Goal: Information Seeking & Learning: Learn about a topic

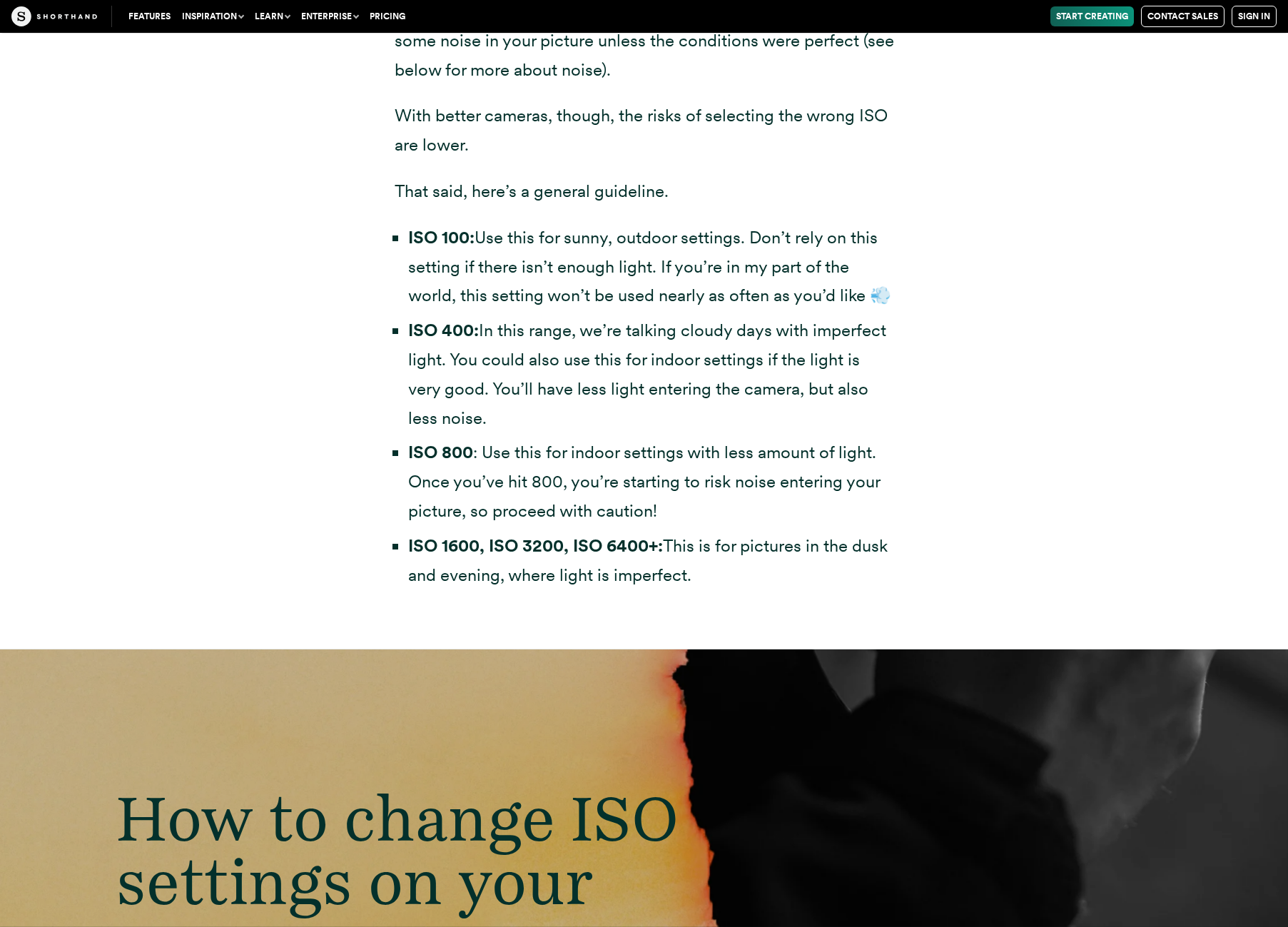
scroll to position [4803, 0]
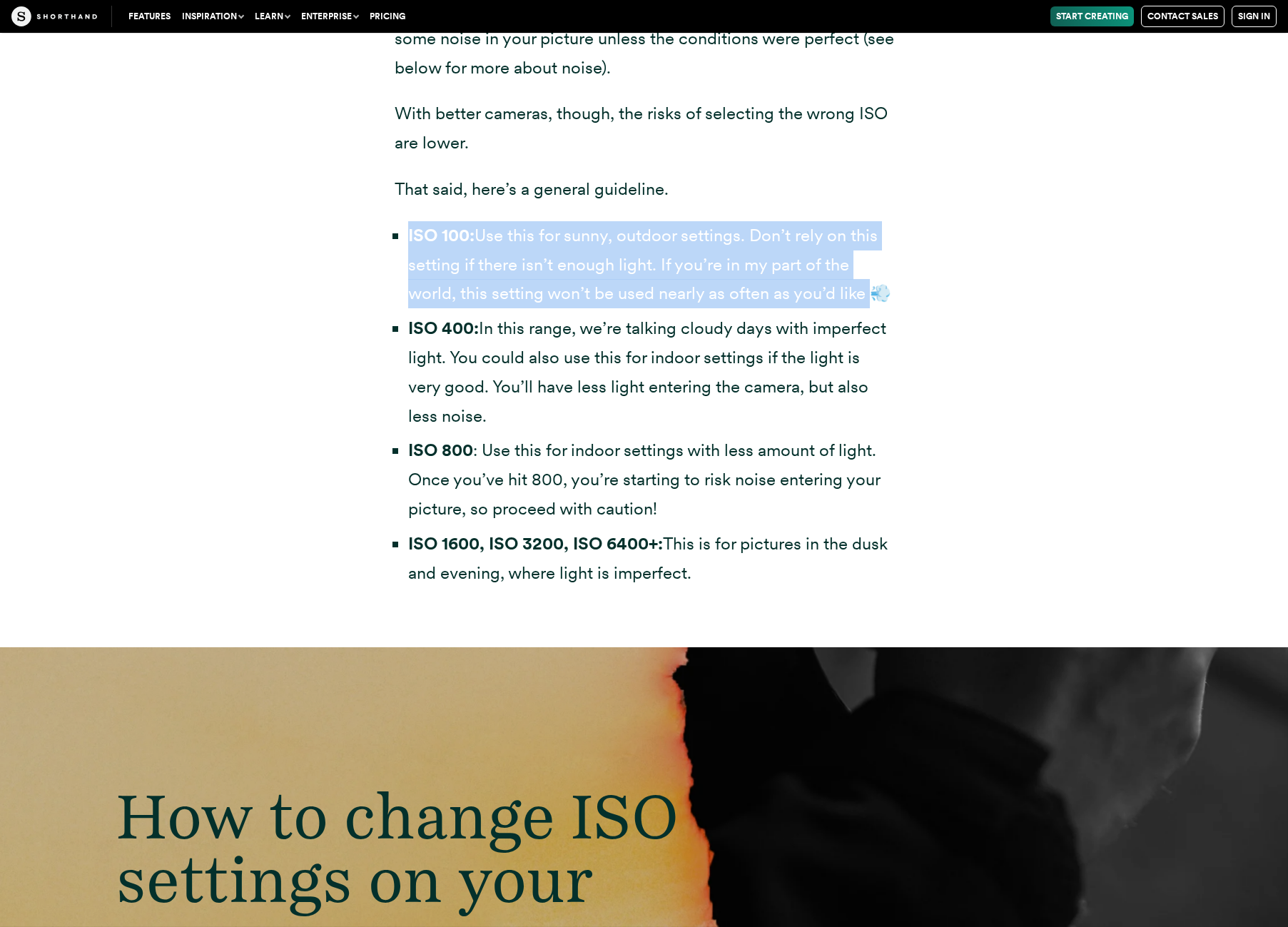
drag, startPoint x: 877, startPoint y: 299, endPoint x: 397, endPoint y: 237, distance: 484.0
click at [408, 237] on li "ISO 100: Use this for sunny, outdoor settings. Don’t rely on this setting if th…" at bounding box center [651, 264] width 486 height 87
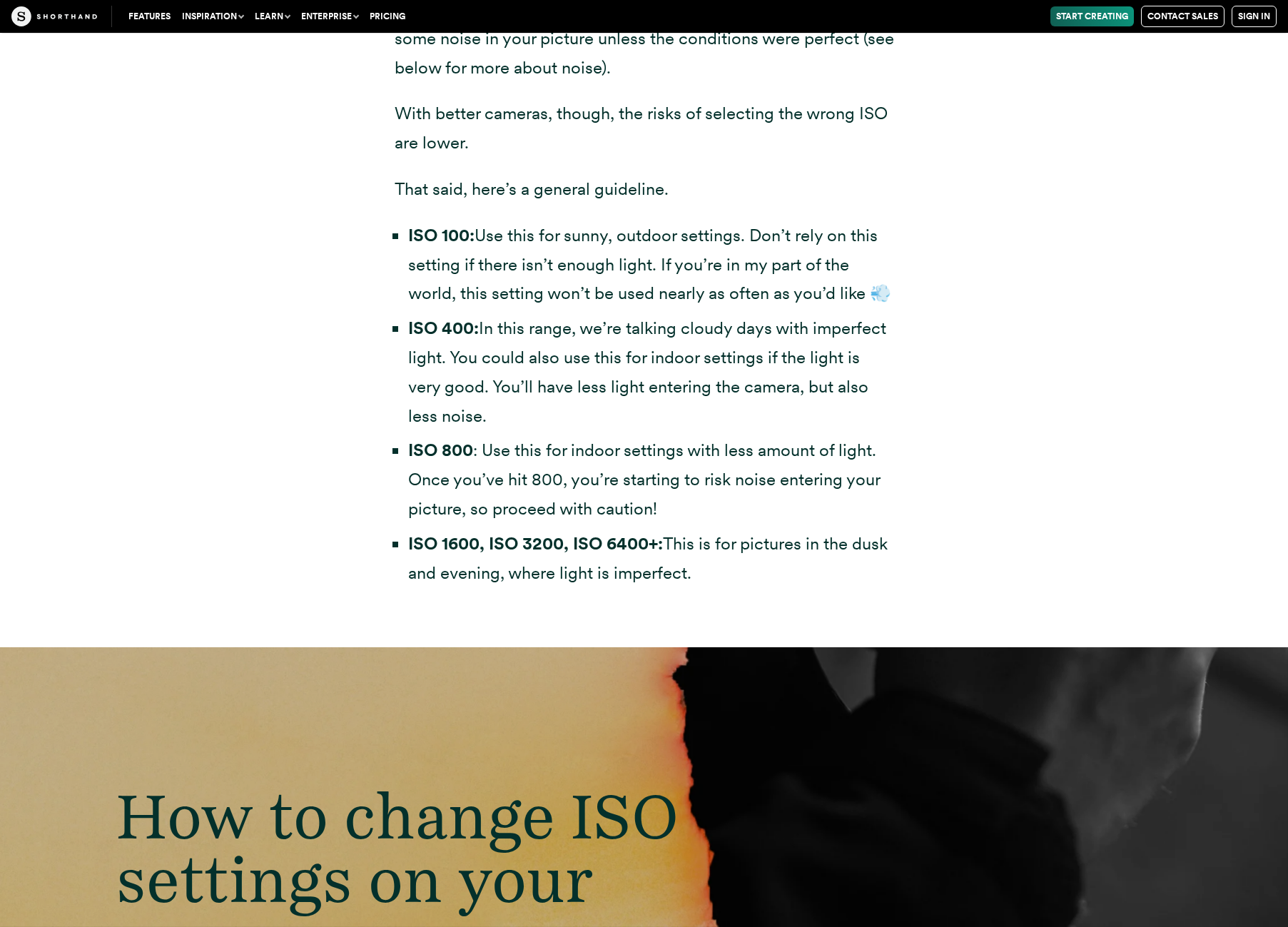
click at [814, 430] on li "ISO 400: In this range, we’re talking cloudy days with imperfect light. You cou…" at bounding box center [651, 371] width 486 height 116
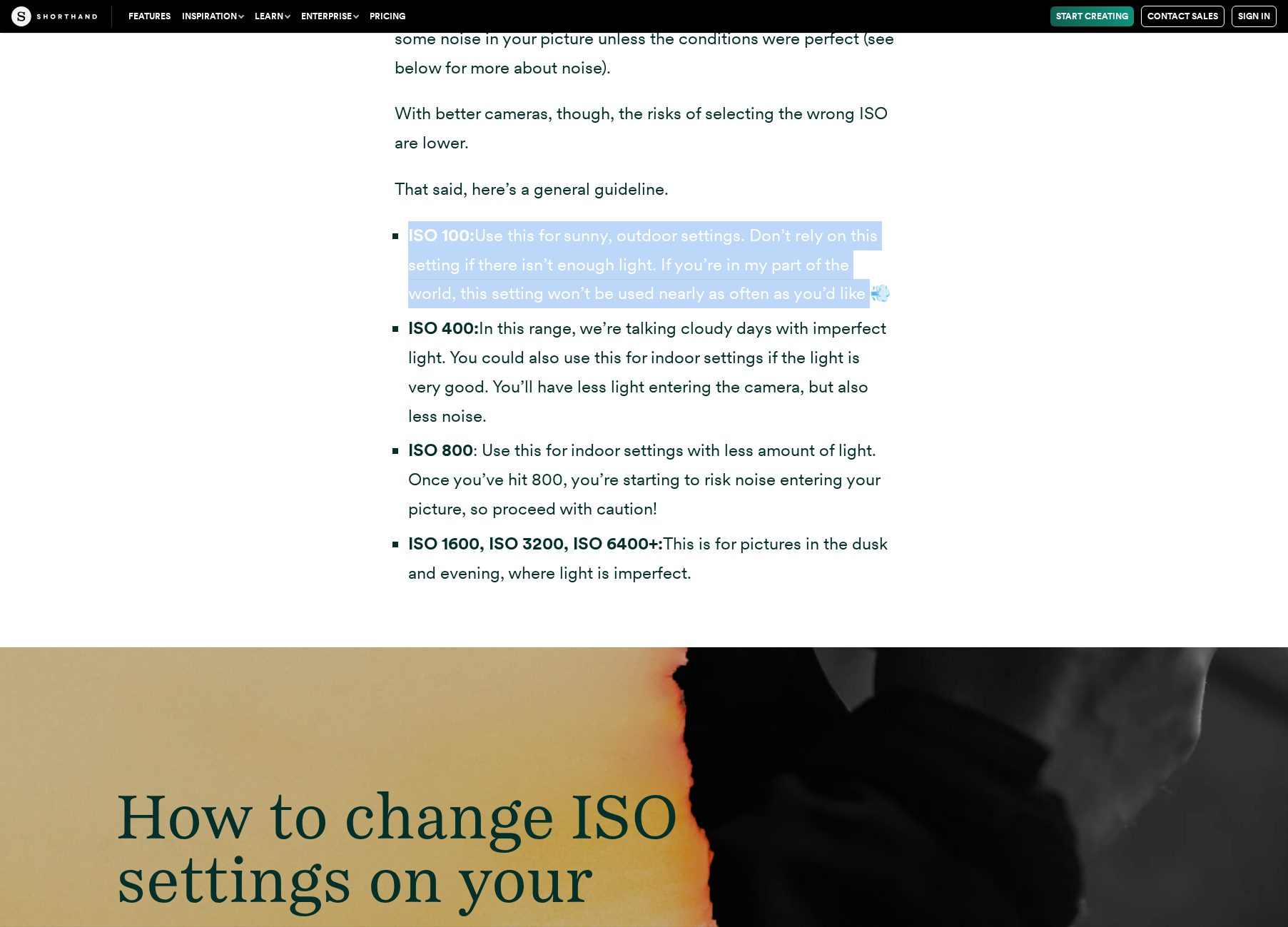
drag, startPoint x: 410, startPoint y: 237, endPoint x: 889, endPoint y: 294, distance: 482.4
click at [889, 294] on li "ISO 100: Use this for sunny, outdoor settings. Don’t rely on this setting if th…" at bounding box center [651, 264] width 486 height 87
copy li "ISO 100: Use this for sunny, outdoor settings. Don’t rely on this setting if th…"
click at [719, 255] on li "ISO 100: Use this for sunny, outdoor settings. Don’t rely on this setting if th…" at bounding box center [651, 264] width 486 height 87
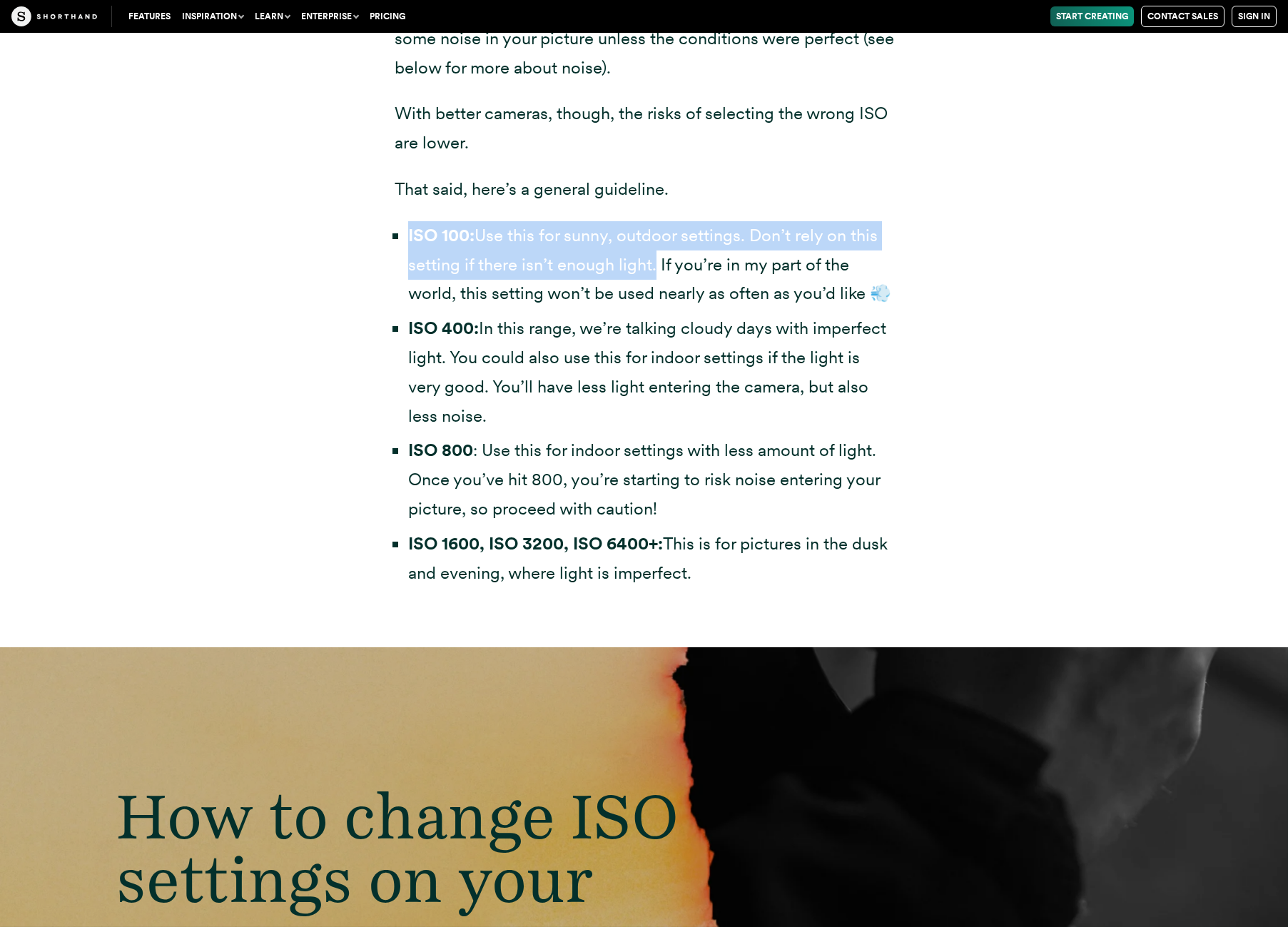
drag, startPoint x: 643, startPoint y: 270, endPoint x: 407, endPoint y: 231, distance: 239.2
click at [408, 231] on li "ISO 100: Use this for sunny, outdoor settings. Don’t rely on this setting if th…" at bounding box center [651, 264] width 486 height 87
click at [518, 234] on li "ISO 100: Use this for sunny, outdoor settings. Don’t rely on this setting if th…" at bounding box center [651, 264] width 486 height 87
drag, startPoint x: 754, startPoint y: 245, endPoint x: 436, endPoint y: 226, distance: 318.6
click at [408, 237] on li "ISO 100: Use this for sunny, outdoor settings. Don’t rely on this setting if th…" at bounding box center [651, 264] width 486 height 87
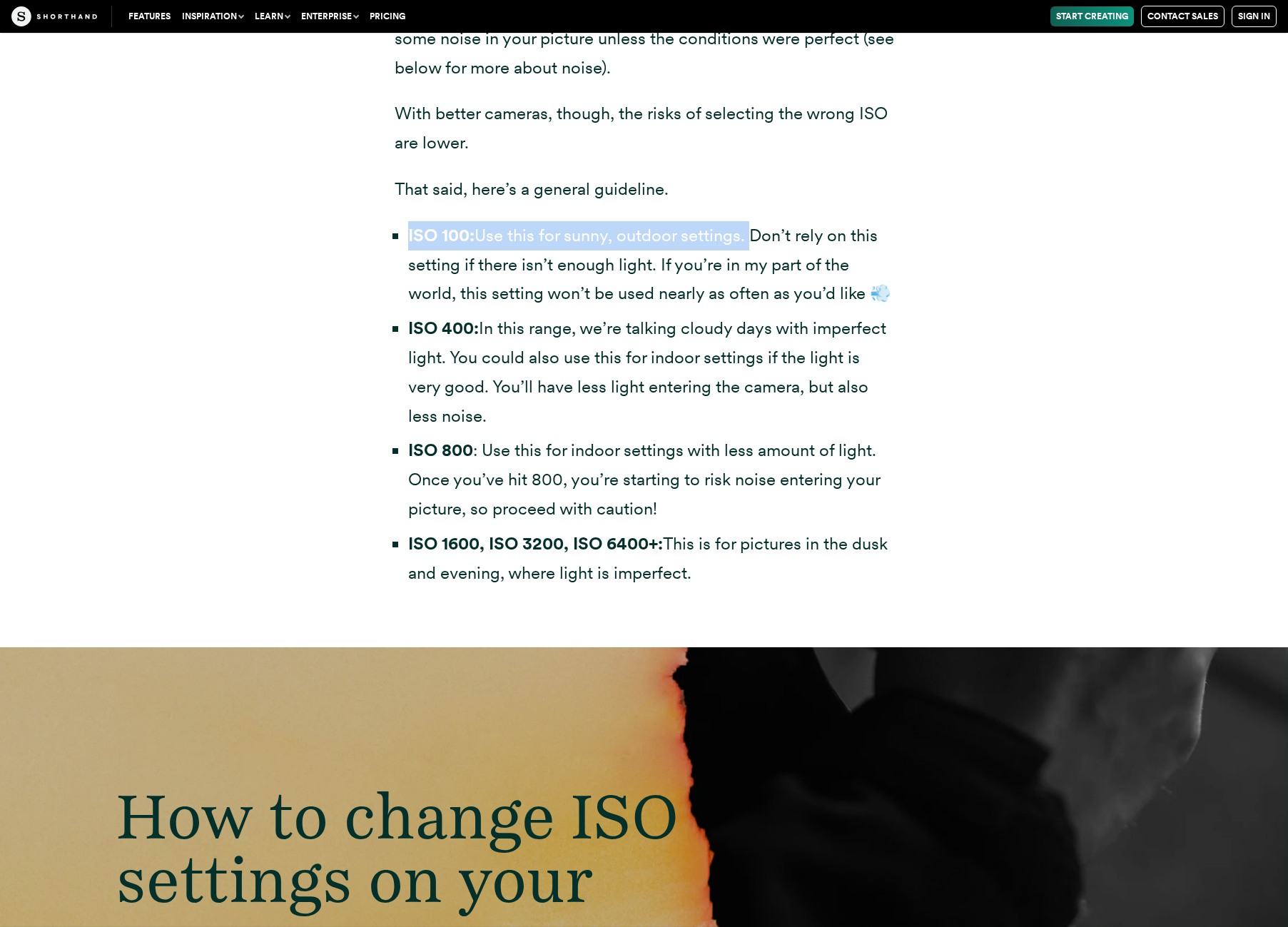
copy li "ISO 100: Use this for sunny, outdoor settings."
drag, startPoint x: 407, startPoint y: 357, endPoint x: 663, endPoint y: 383, distance: 257.3
click at [663, 383] on li "ISO 400: In this range, we’re talking cloudy days with imperfect light. You cou…" at bounding box center [651, 371] width 486 height 116
click at [622, 387] on li "ISO 400: In this range, we’re talking cloudy days with imperfect light. You cou…" at bounding box center [651, 371] width 486 height 116
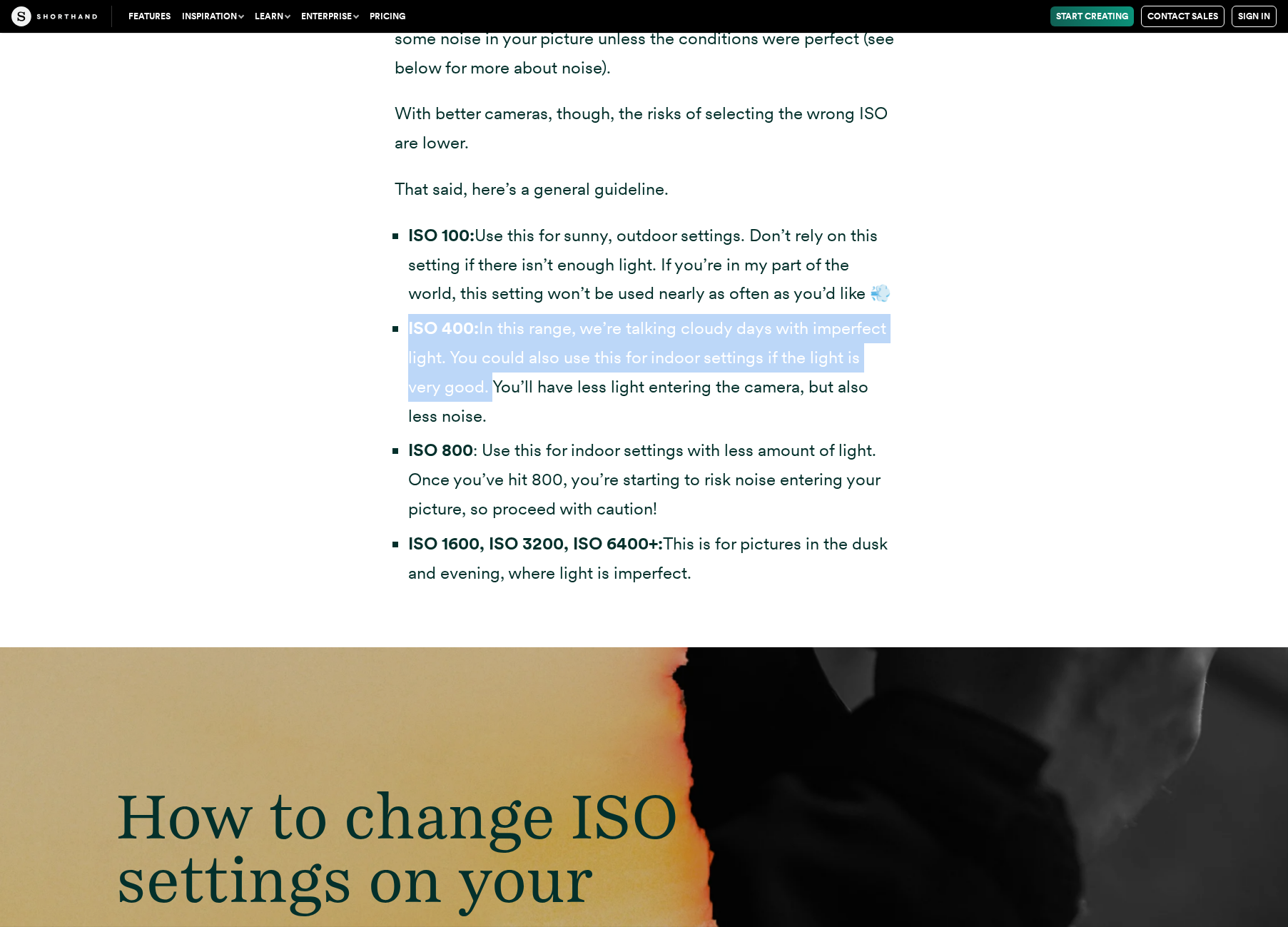
drag, startPoint x: 410, startPoint y: 361, endPoint x: 487, endPoint y: 419, distance: 96.4
click at [487, 419] on li "ISO 400: In this range, we’re talking cloudy days with imperfect light. You cou…" at bounding box center [651, 371] width 486 height 116
click at [458, 372] on li "ISO 400: In this range, we’re talking cloudy days with imperfect light. You cou…" at bounding box center [651, 371] width 486 height 116
drag, startPoint x: 488, startPoint y: 417, endPoint x: 409, endPoint y: 362, distance: 96.3
click at [409, 362] on li "ISO 400: In this range, we’re talking cloudy days with imperfect light. You cou…" at bounding box center [651, 371] width 486 height 116
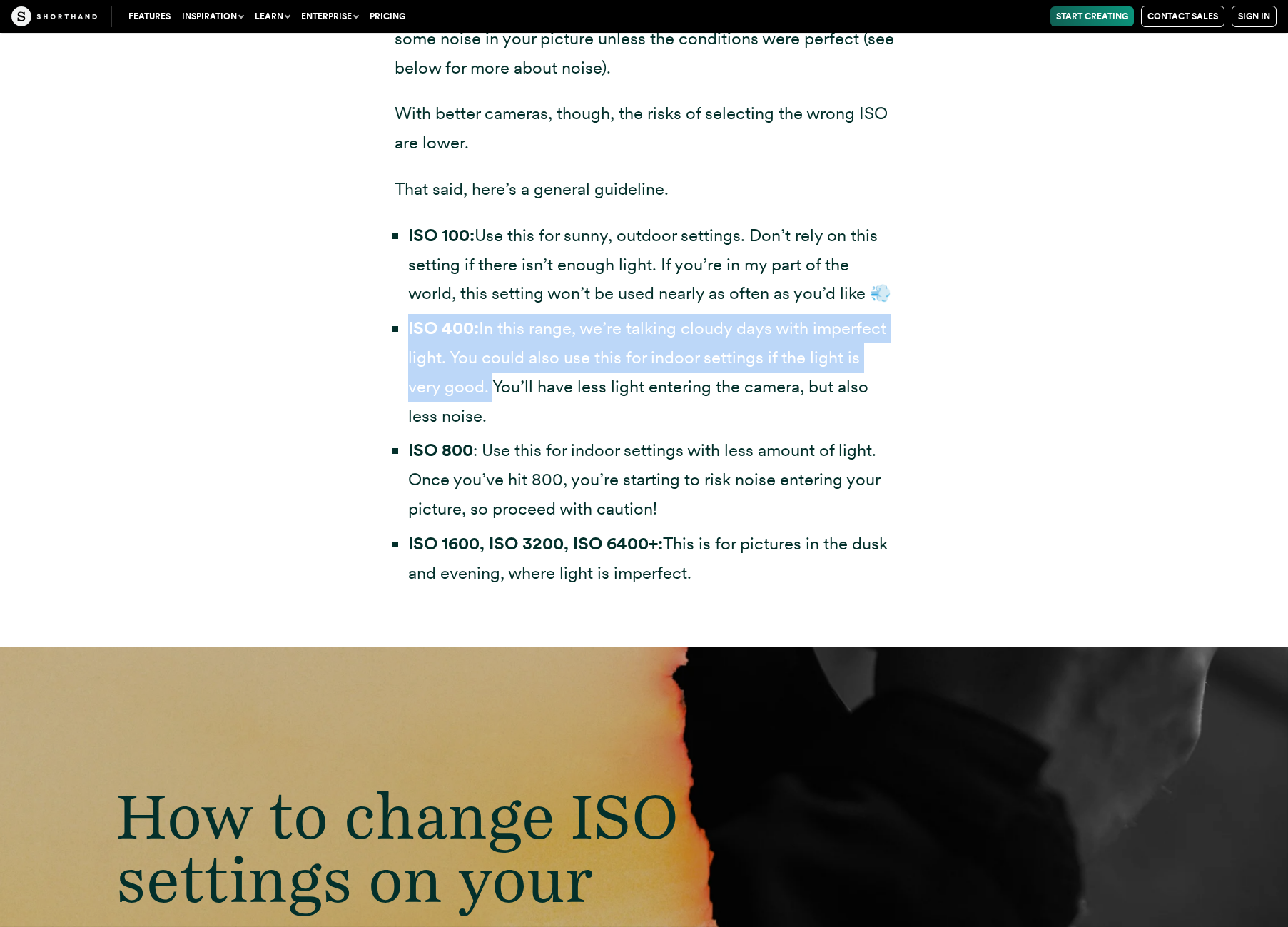
copy li "ISO 400: In this range, we’re talking cloudy days with imperfect light. You cou…"
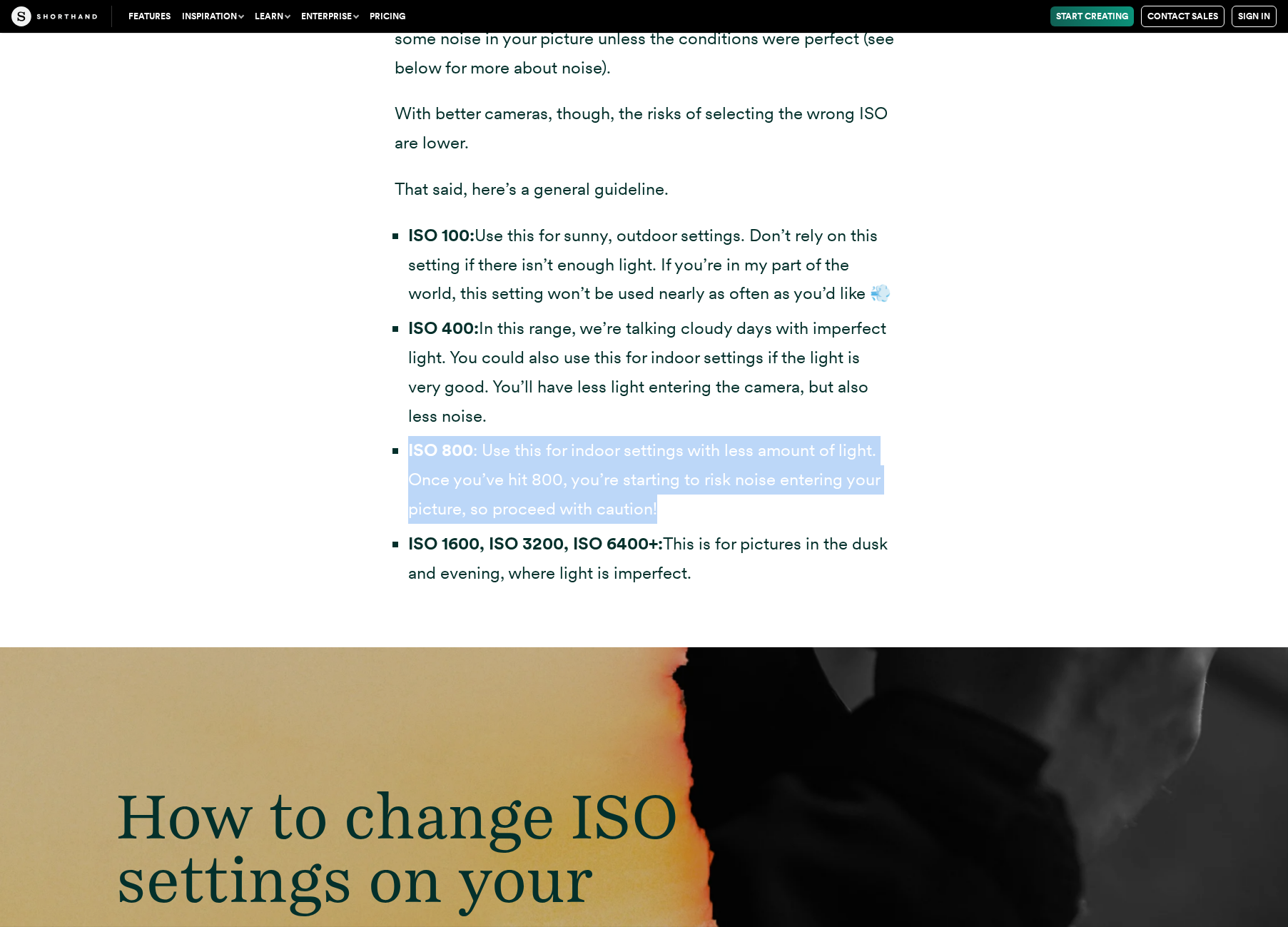
drag, startPoint x: 414, startPoint y: 484, endPoint x: 667, endPoint y: 532, distance: 257.5
click at [667, 523] on li "ISO 800 : Use this for indoor settings with less amount of light. Once you’ve h…" at bounding box center [651, 479] width 486 height 87
copy li "ISO 800 : Use this for indoor settings with less amount of light. Once you’ve h…"
drag, startPoint x: 409, startPoint y: 576, endPoint x: 694, endPoint y: 594, distance: 285.6
click at [734, 588] on li "ISO 1600, ISO 3200, ISO 6400+: This is for pictures in the dusk and evening, wh…" at bounding box center [651, 558] width 486 height 59
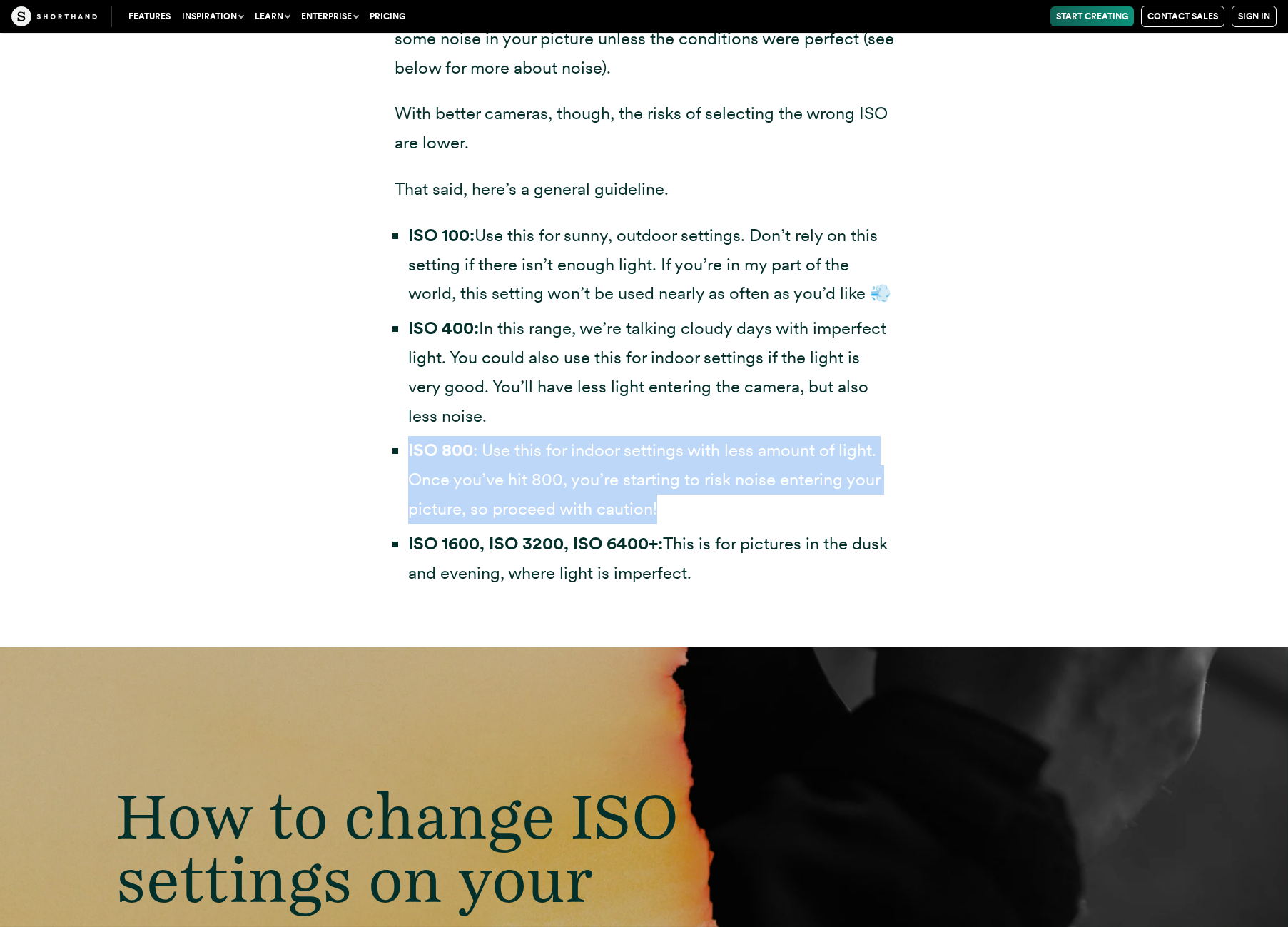
copy li "ISO 1600, ISO 3200, ISO 6400+: This is for pictures in the dusk and evening, wh…"
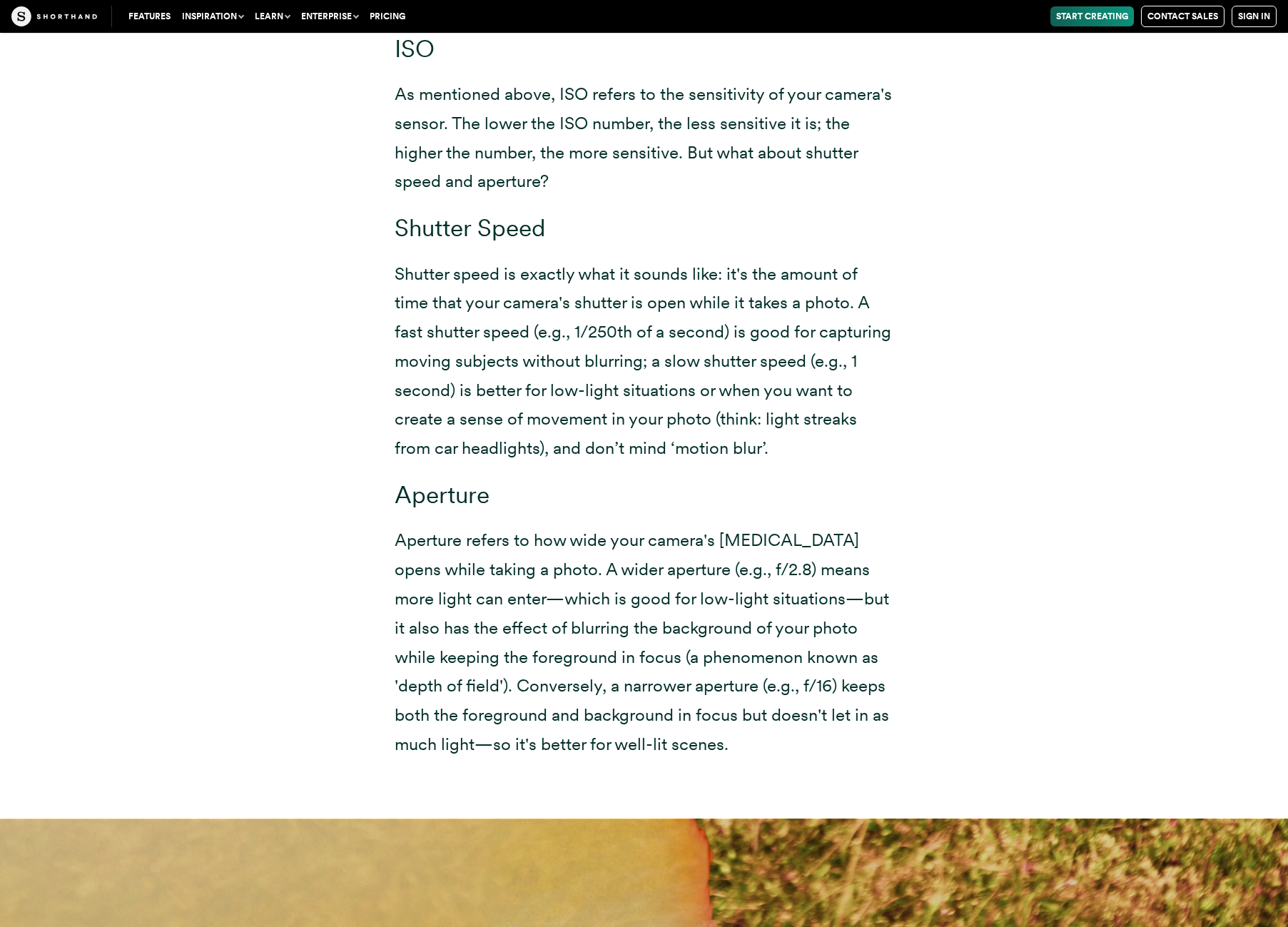
scroll to position [10770, 0]
